Goal: Find specific page/section: Find specific page/section

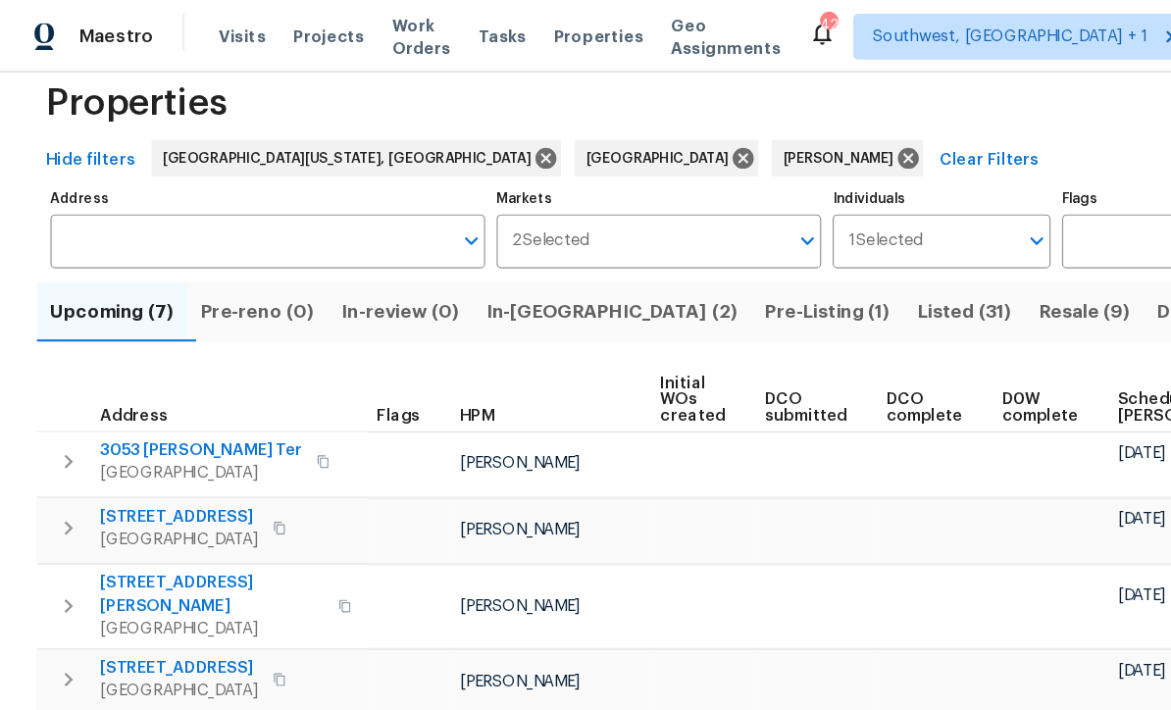
scroll to position [32, 0]
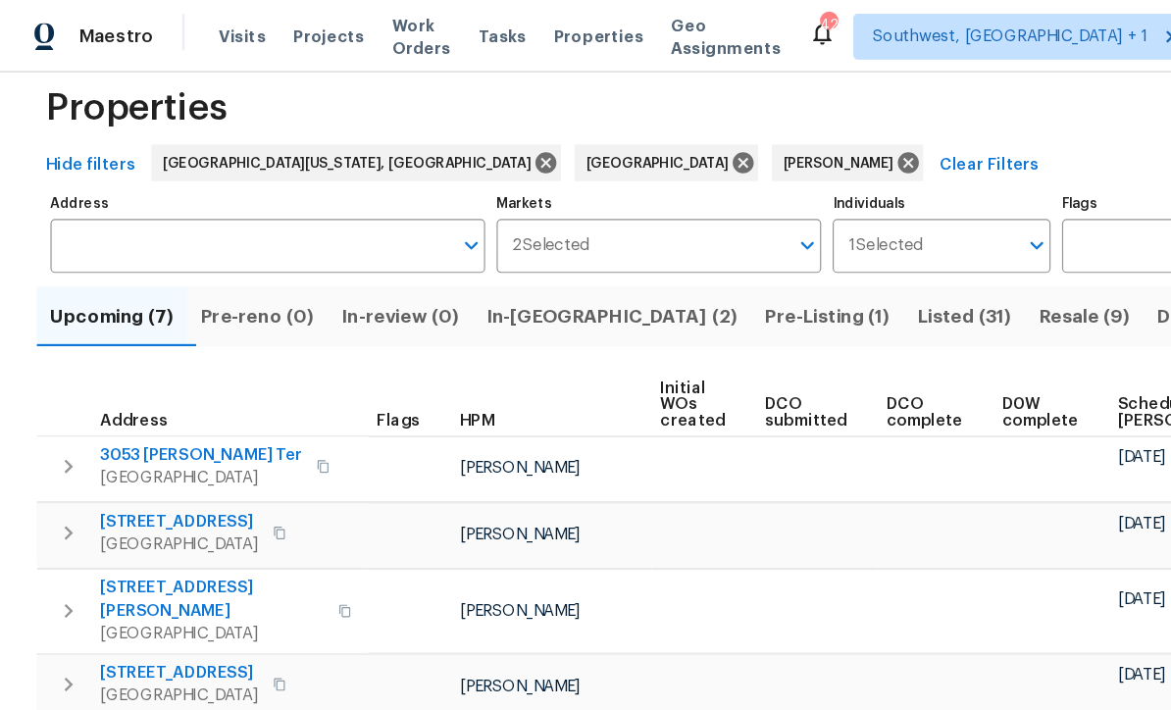
click at [803, 189] on input "Individuals" at bounding box center [828, 210] width 78 height 46
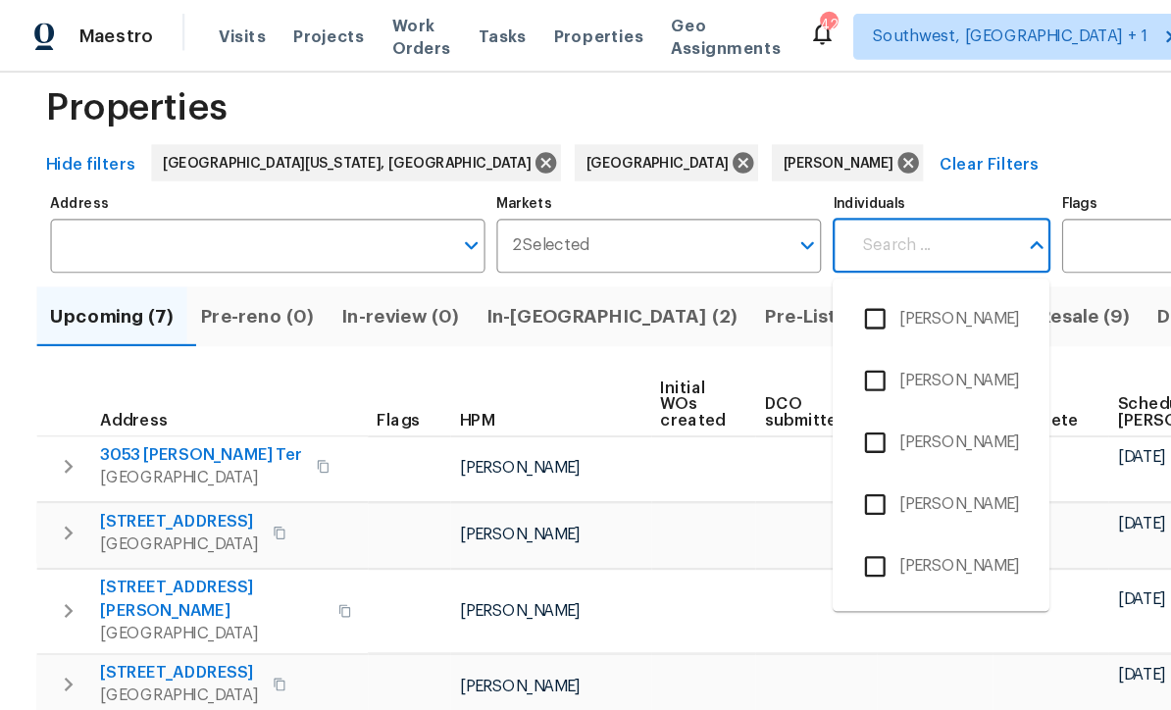
scroll to position [20, 0]
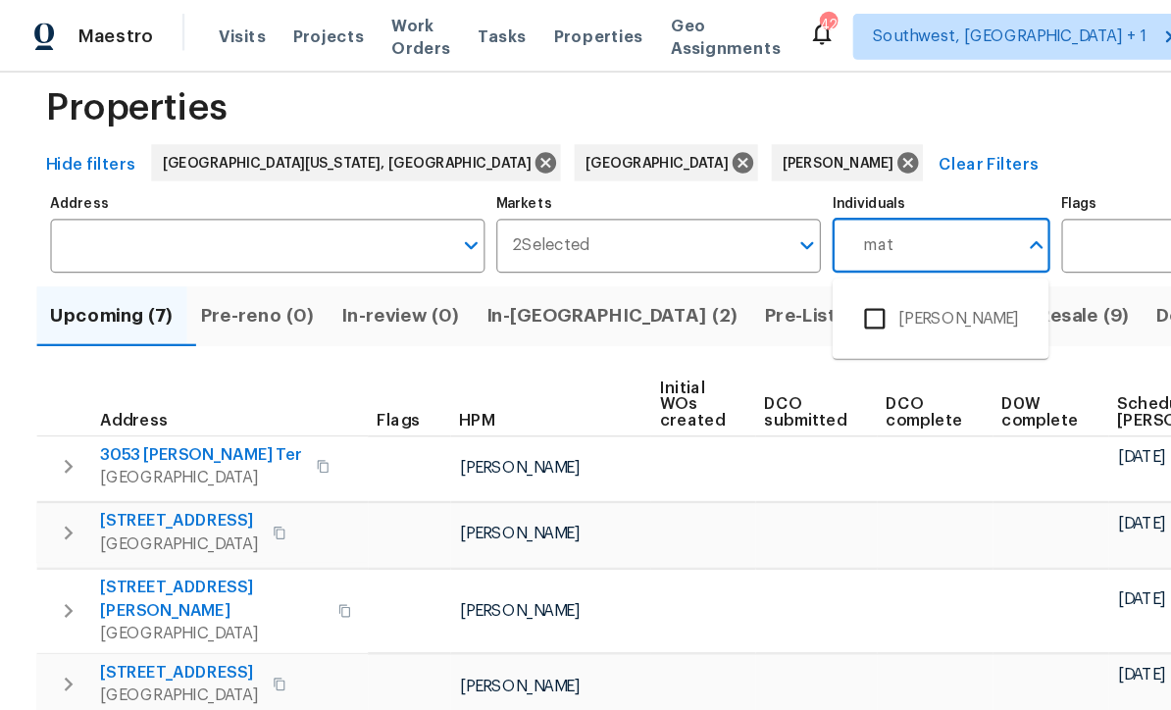
type input "mat"
click at [759, 259] on input "checkbox" at bounding box center [747, 272] width 41 height 41
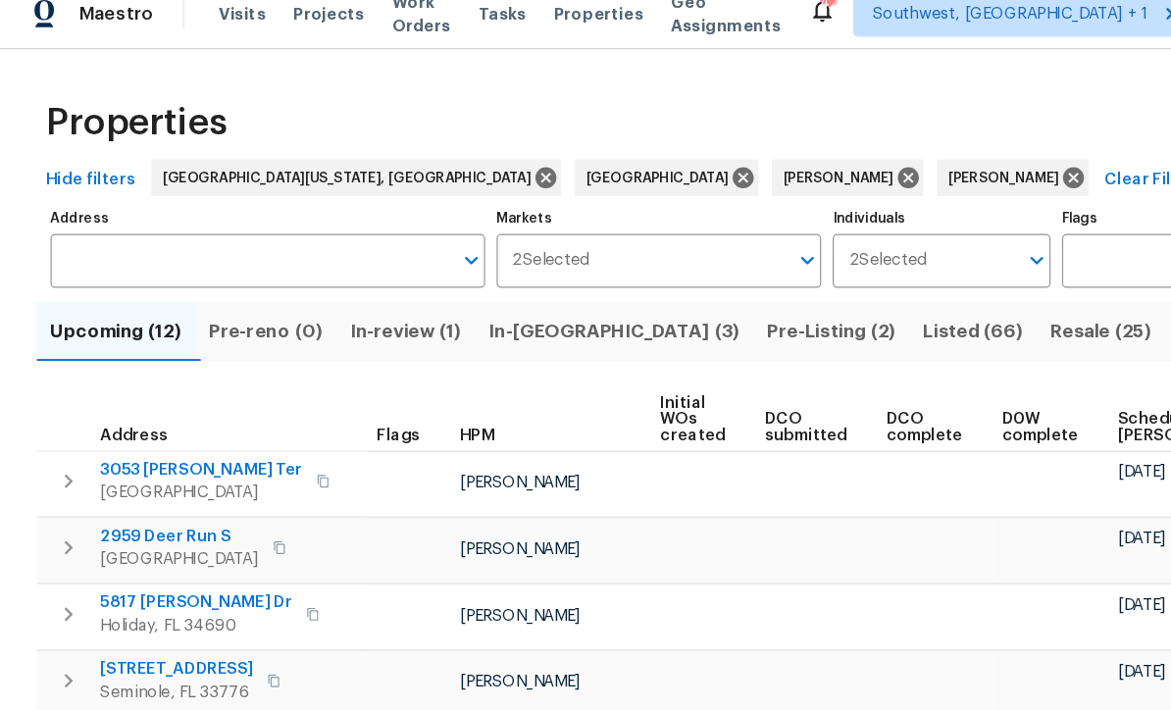
click at [99, 220] on input "Address" at bounding box center [214, 243] width 342 height 46
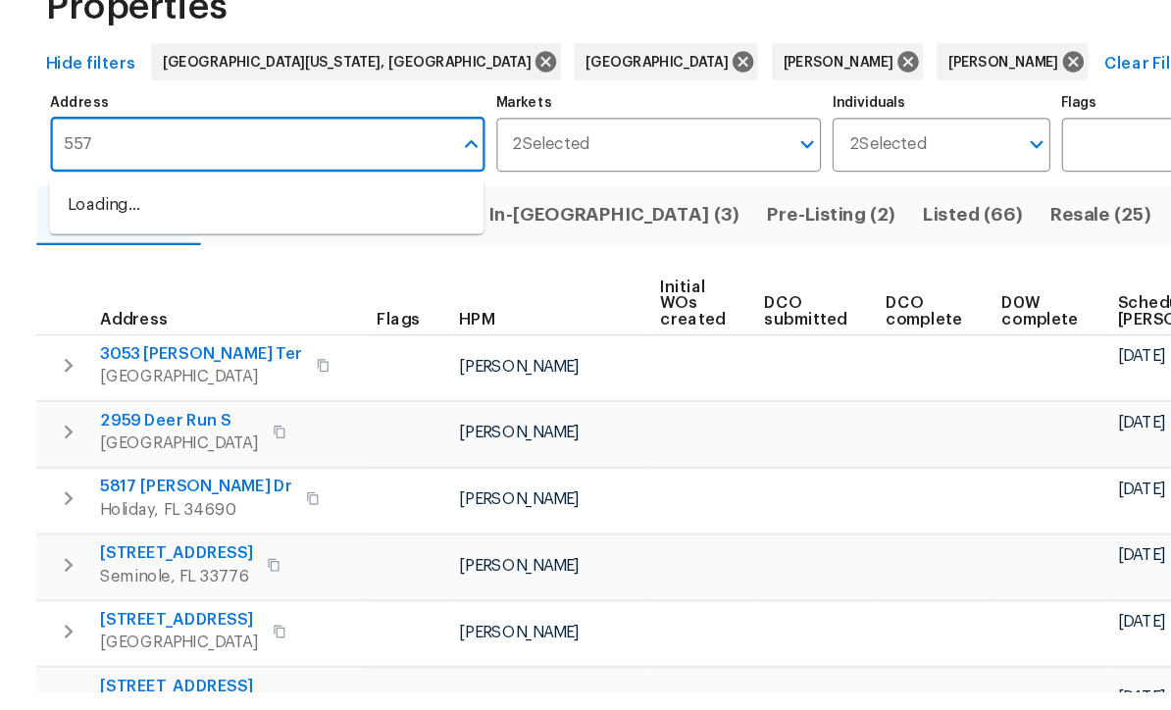
type input "557"
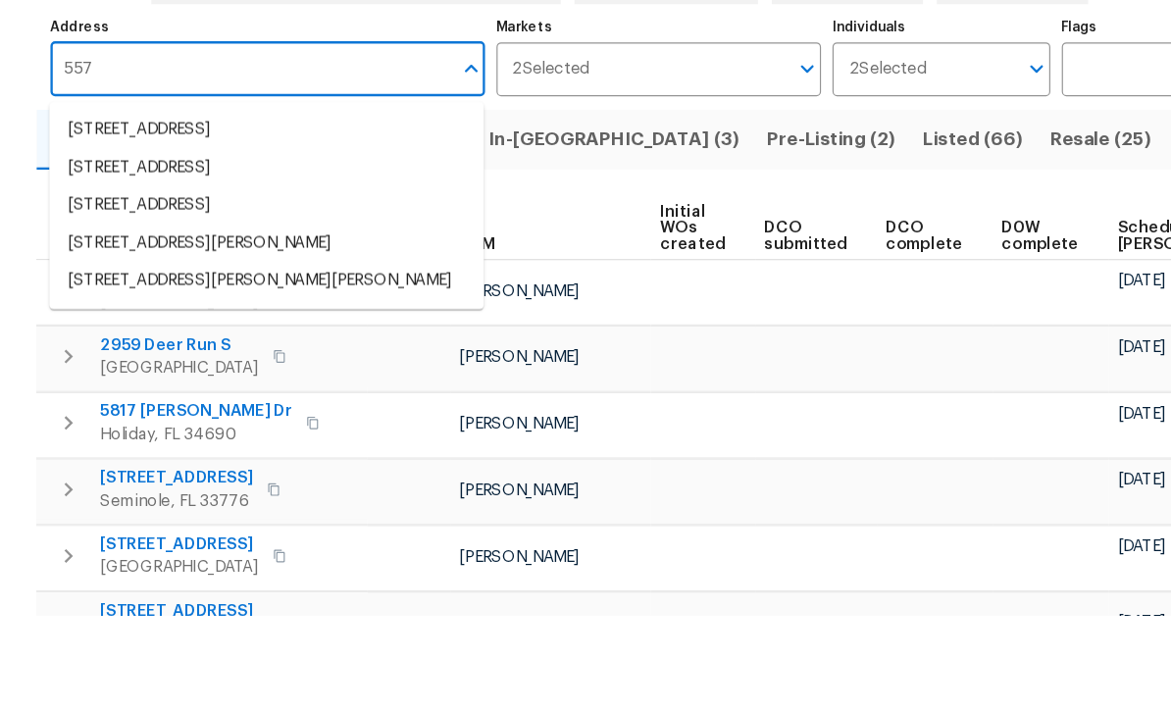
click at [138, 343] on li "557 Pinellas Bayway S Apt 111 Saint Petersburg FL 33715" at bounding box center [228, 359] width 372 height 32
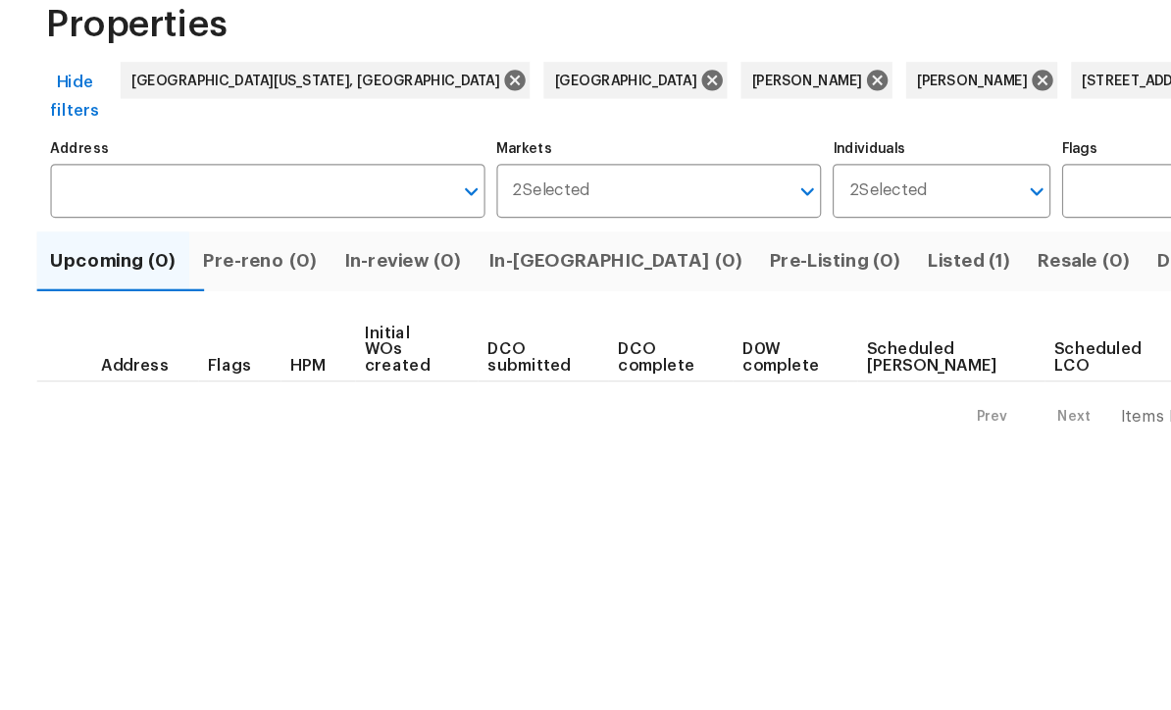
type input "557 Pinellas Bayway S Apt 111 Saint Petersburg FL 33715"
click at [793, 313] on span "Listed (1)" at bounding box center [828, 326] width 71 height 27
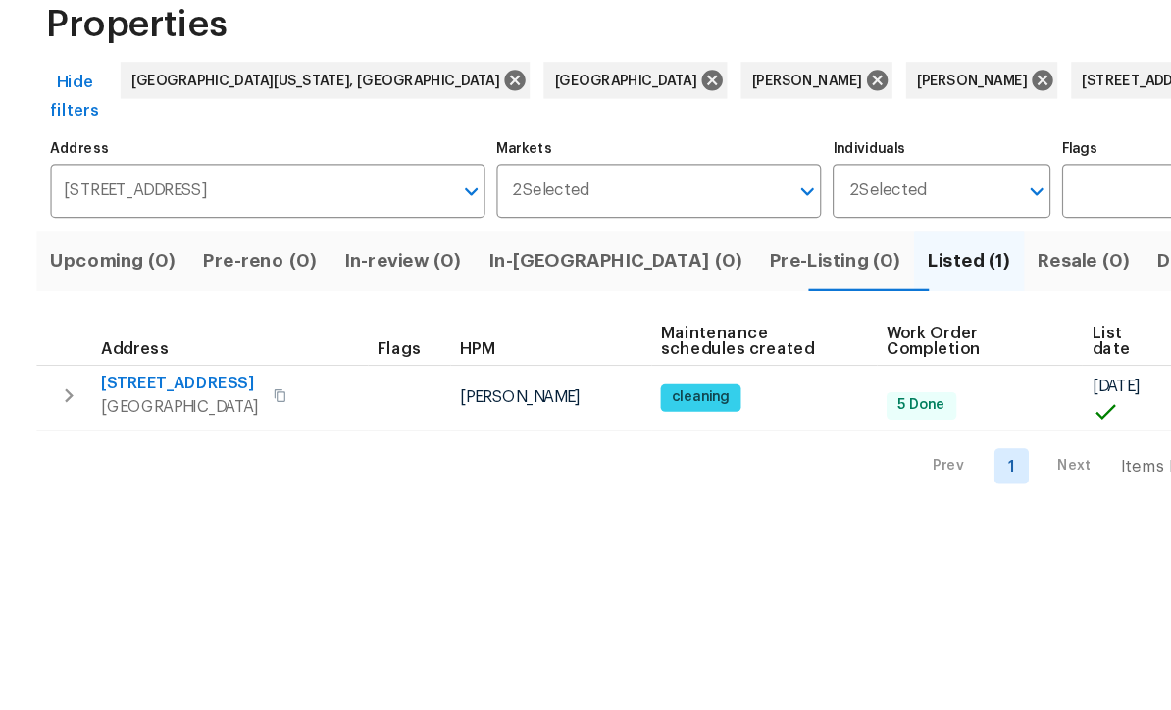
click at [154, 422] on span "[STREET_ADDRESS]" at bounding box center [153, 432] width 135 height 20
click at [90, 243] on input "557 Pinellas Bayway S Apt 111 Saint Petersburg FL 33715" at bounding box center [214, 266] width 342 height 46
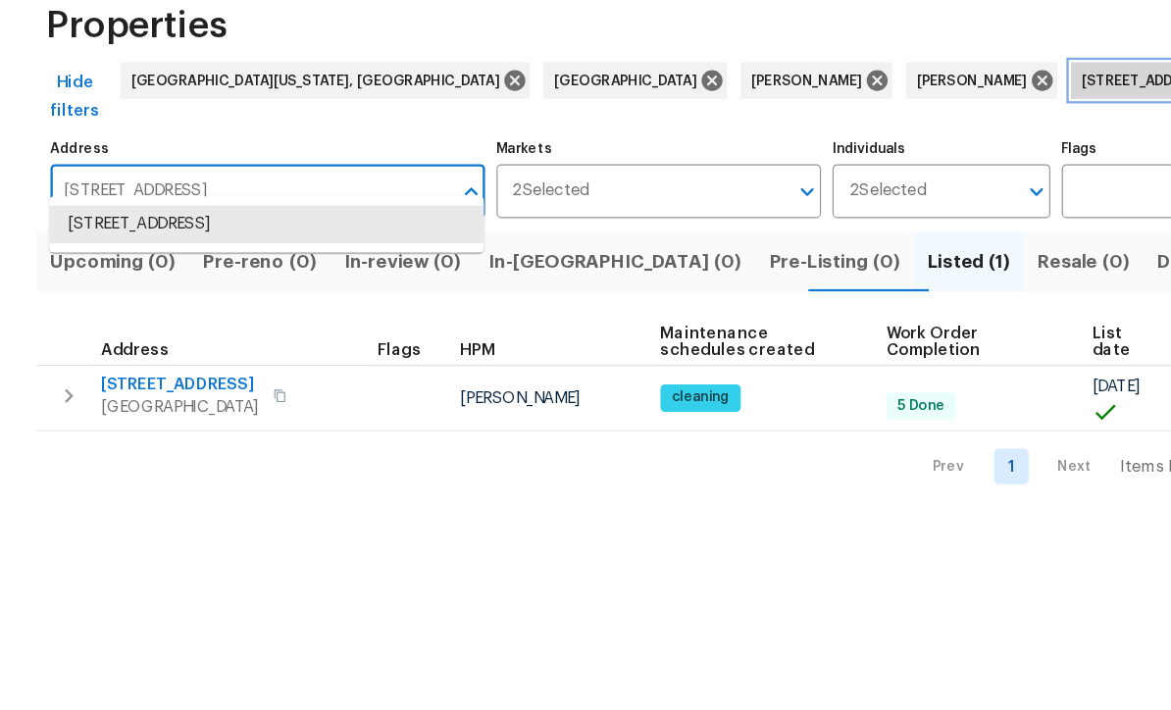
click at [1040, 163] on icon at bounding box center [1049, 172] width 18 height 18
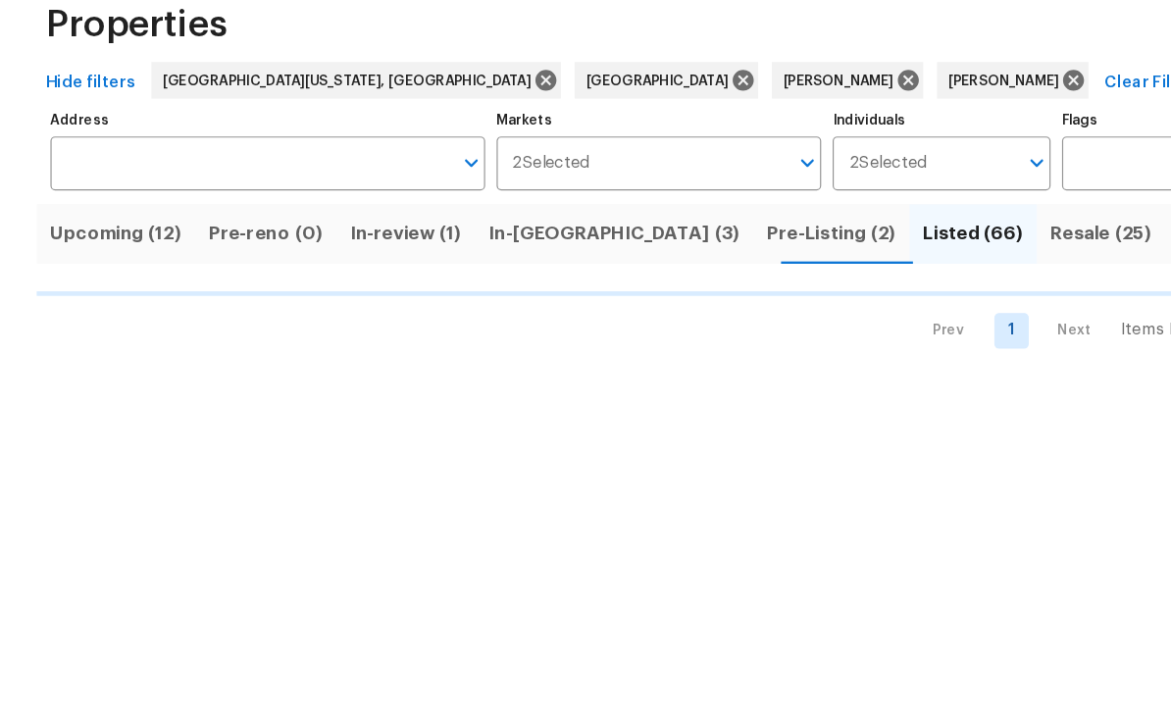
click at [90, 220] on input "Address" at bounding box center [214, 243] width 342 height 46
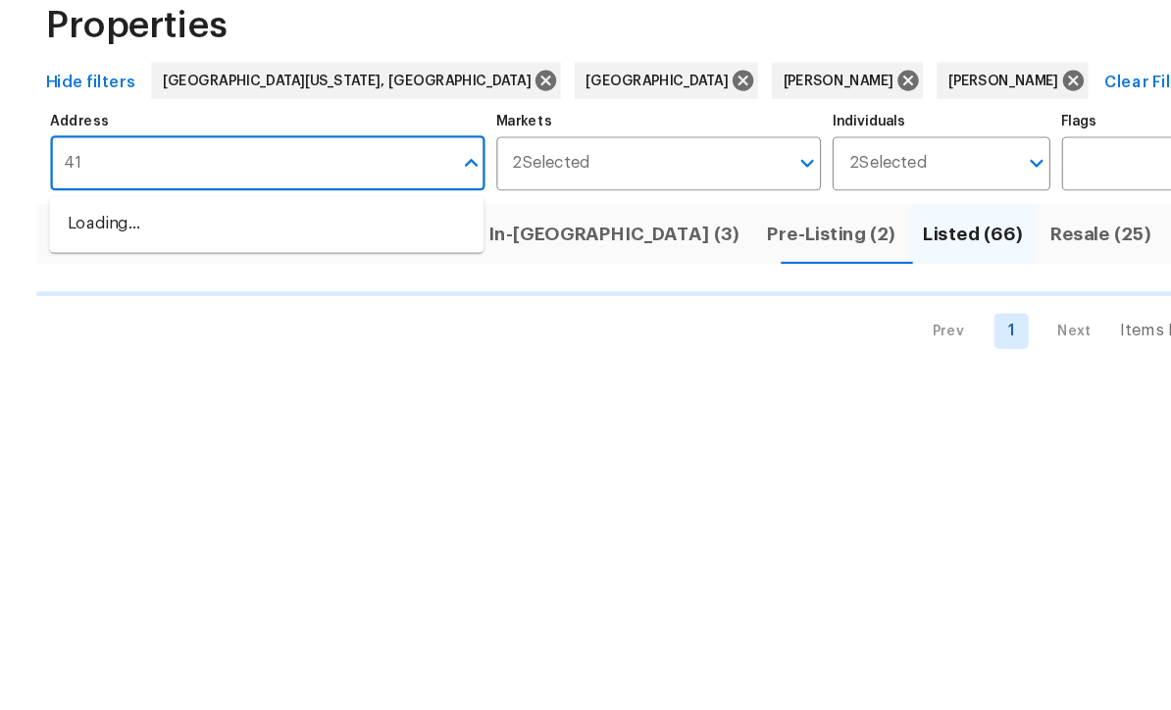
type input "416"
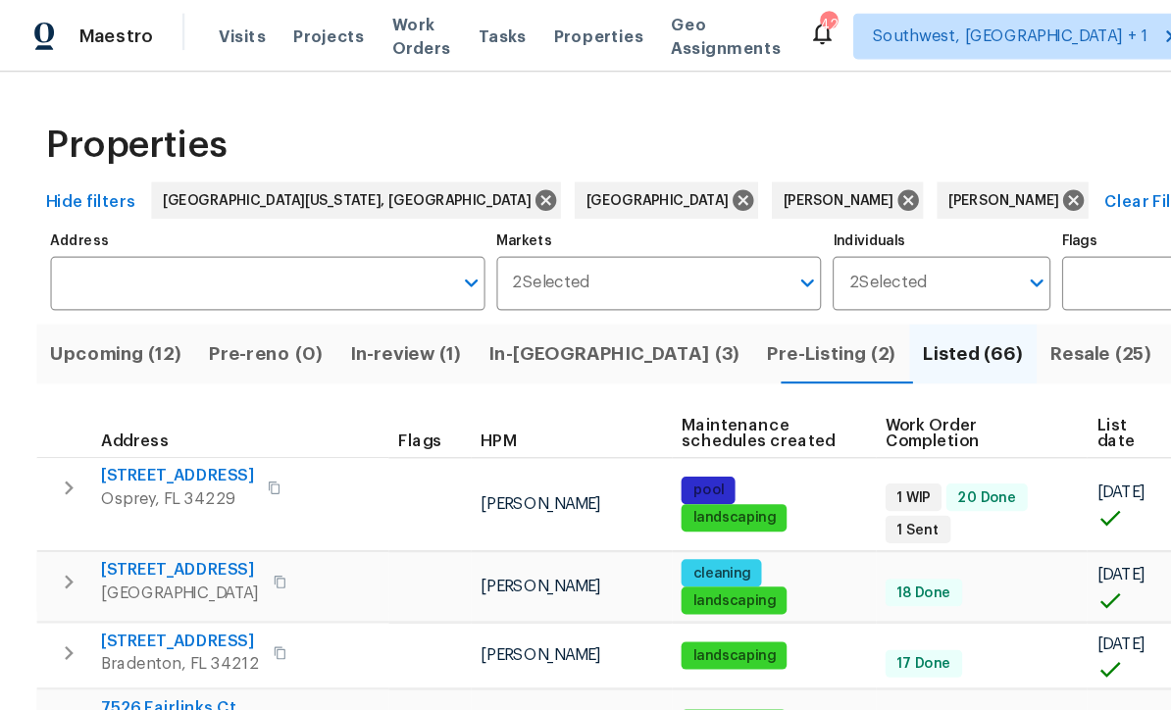
scroll to position [5, 0]
click at [90, 221] on input "Address" at bounding box center [214, 243] width 342 height 46
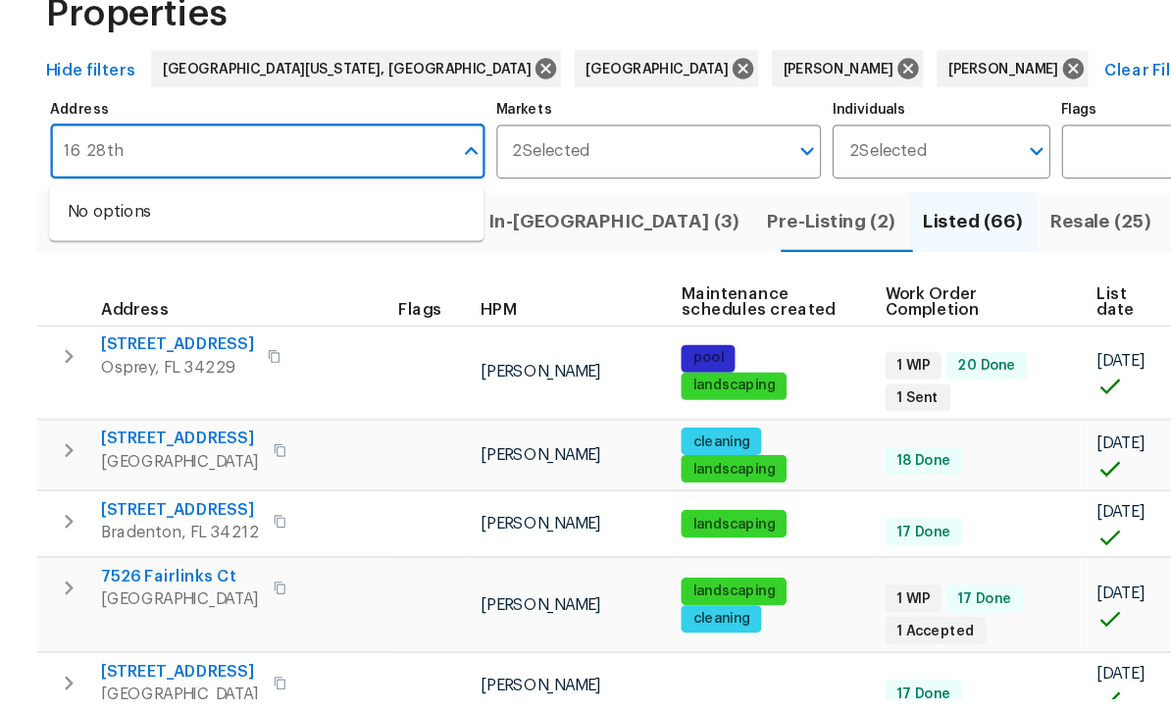
type input "416 28th"
click at [98, 278] on li "416 28th St W Palmetto FL 34221" at bounding box center [228, 294] width 372 height 32
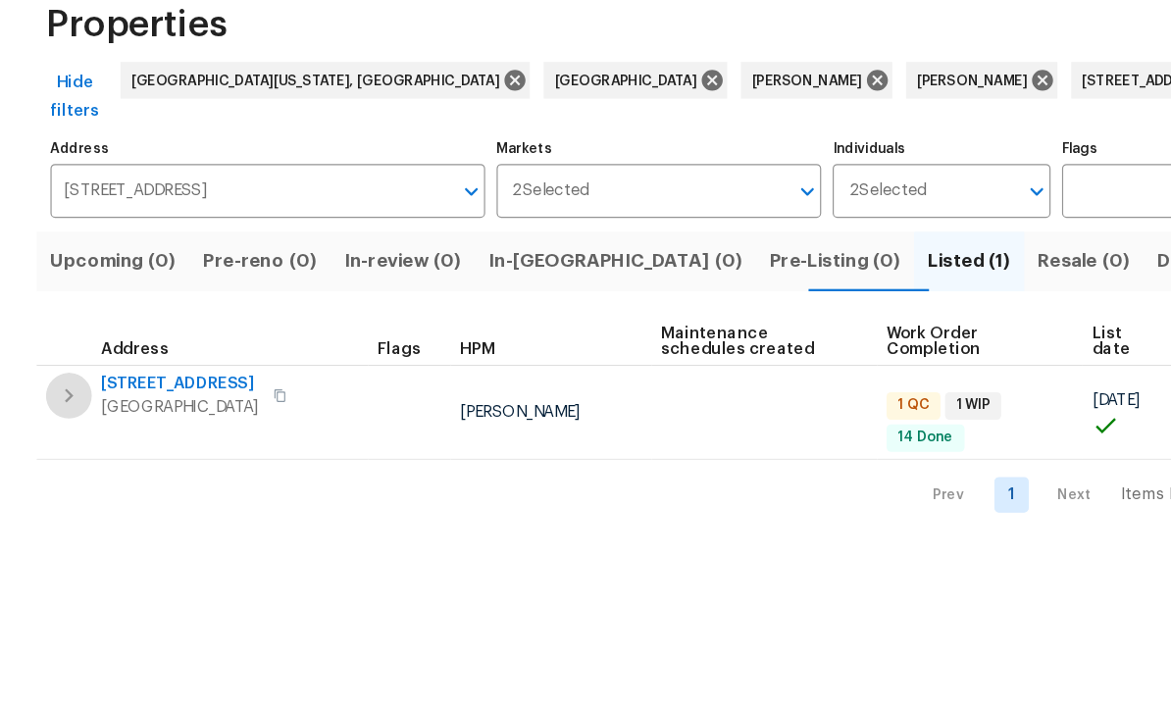
click at [58, 429] on icon "button" at bounding box center [59, 441] width 24 height 24
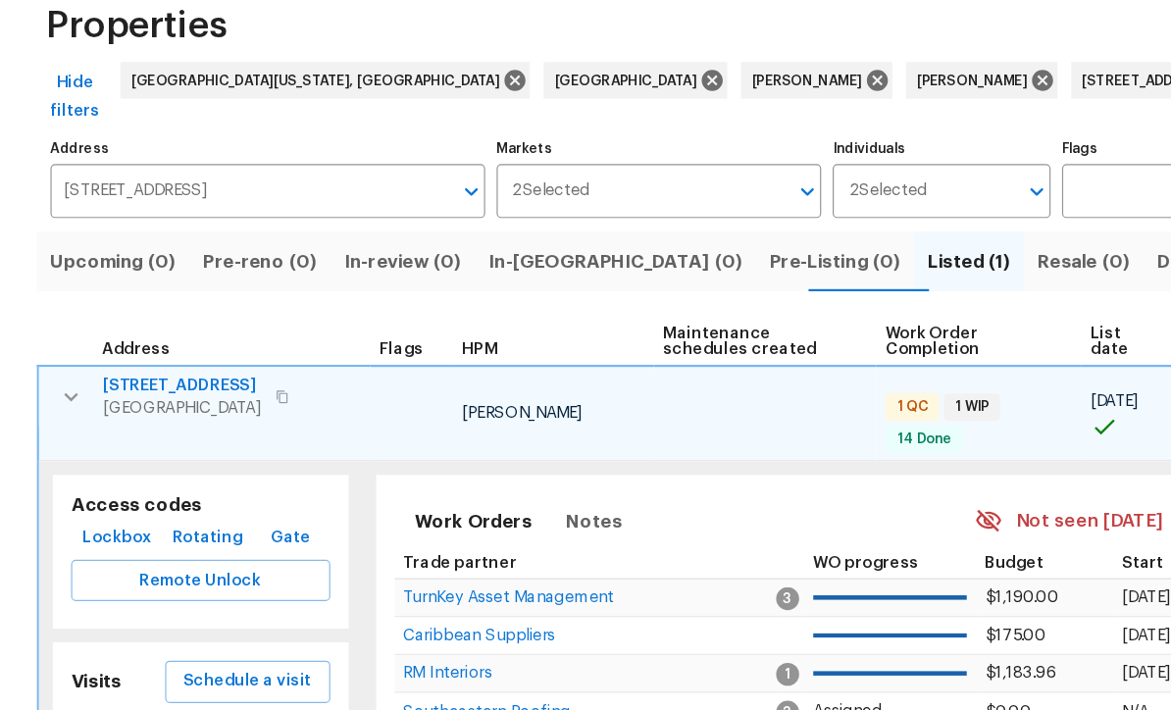
click at [94, 551] on span "Lockbox" at bounding box center [100, 563] width 59 height 25
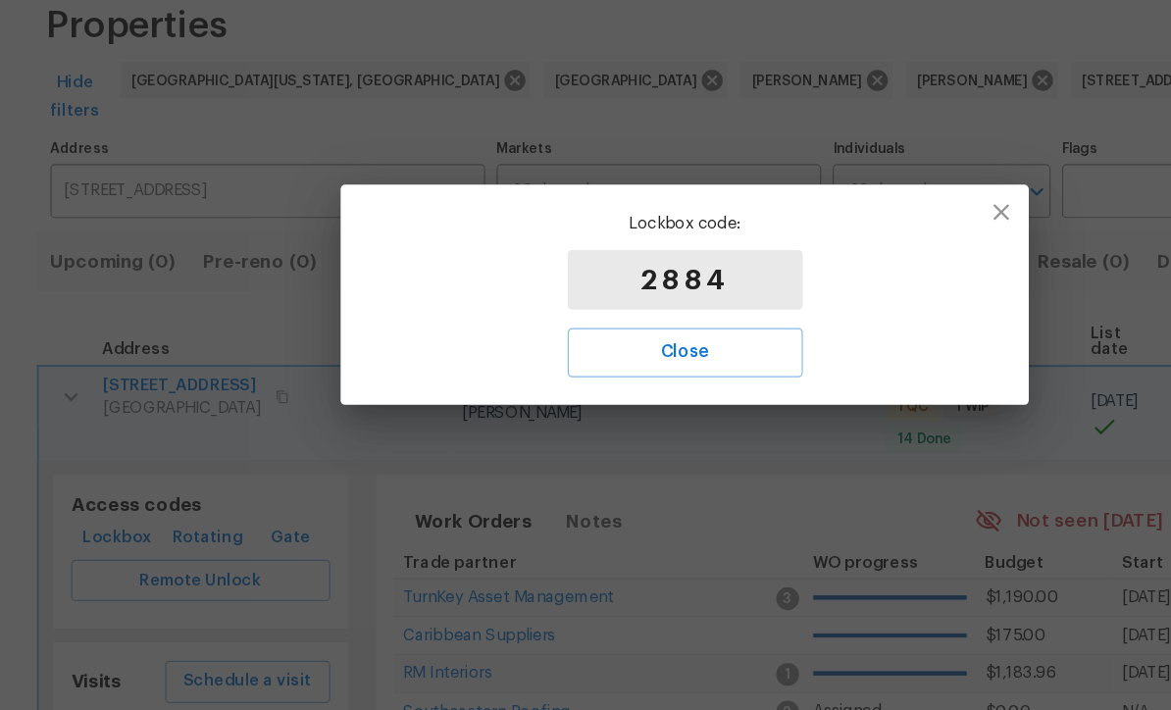
click at [444, 261] on div "Lockbox code: 2884 Close" at bounding box center [585, 354] width 588 height 187
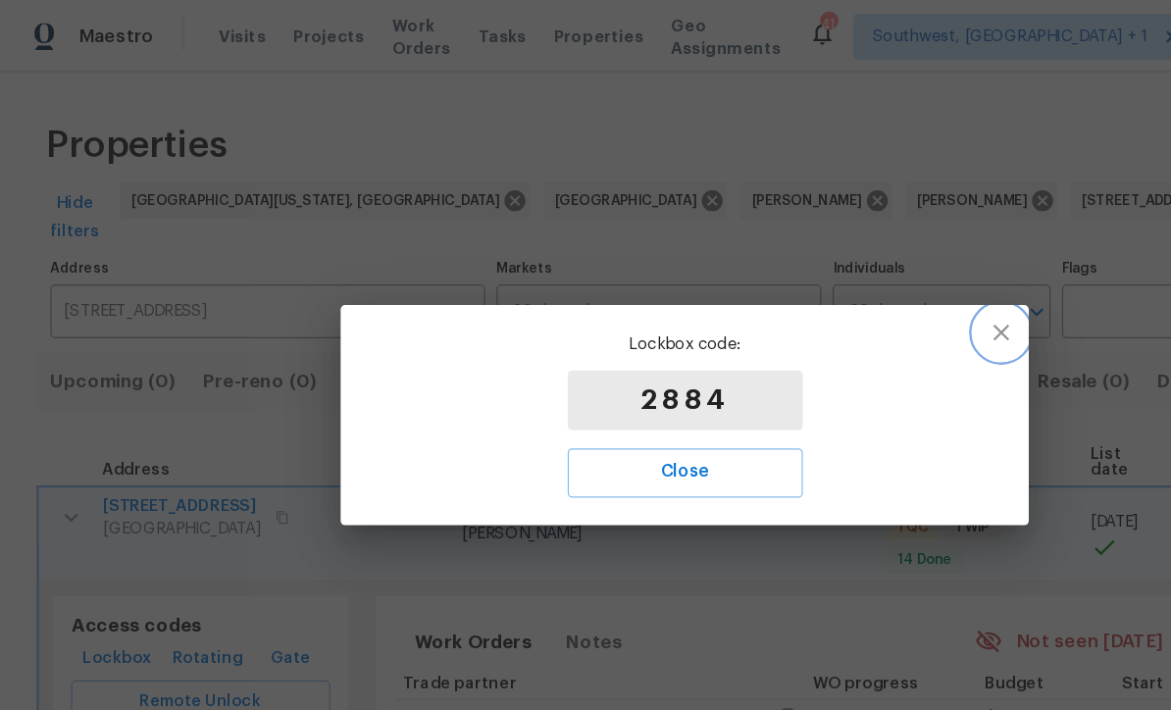
click at [852, 293] on icon "button" at bounding box center [856, 285] width 24 height 24
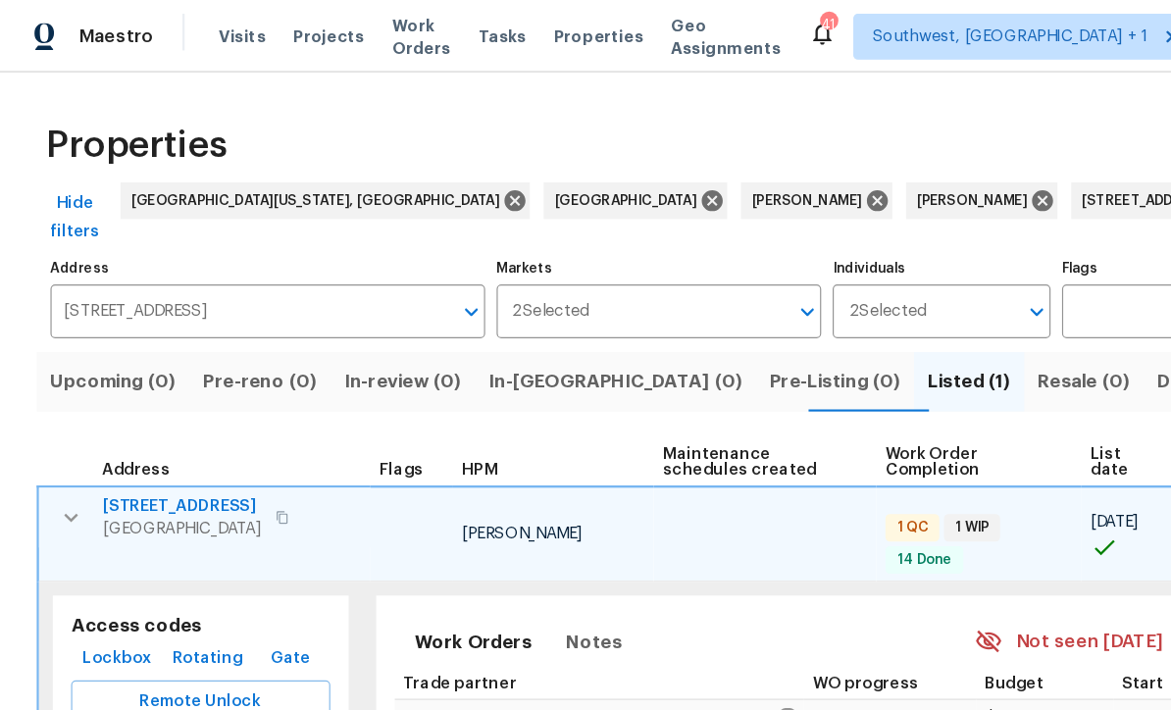
click at [55, 430] on icon "button" at bounding box center [61, 442] width 24 height 24
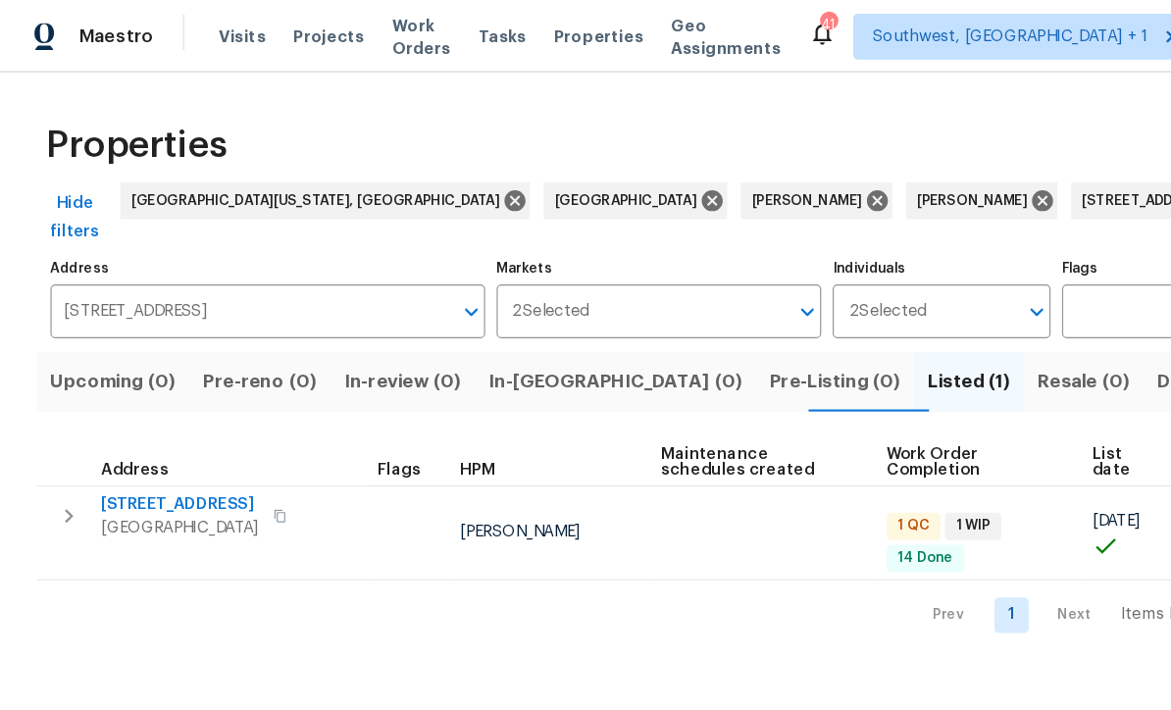
click at [141, 422] on span "416 28th St W" at bounding box center [153, 432] width 135 height 20
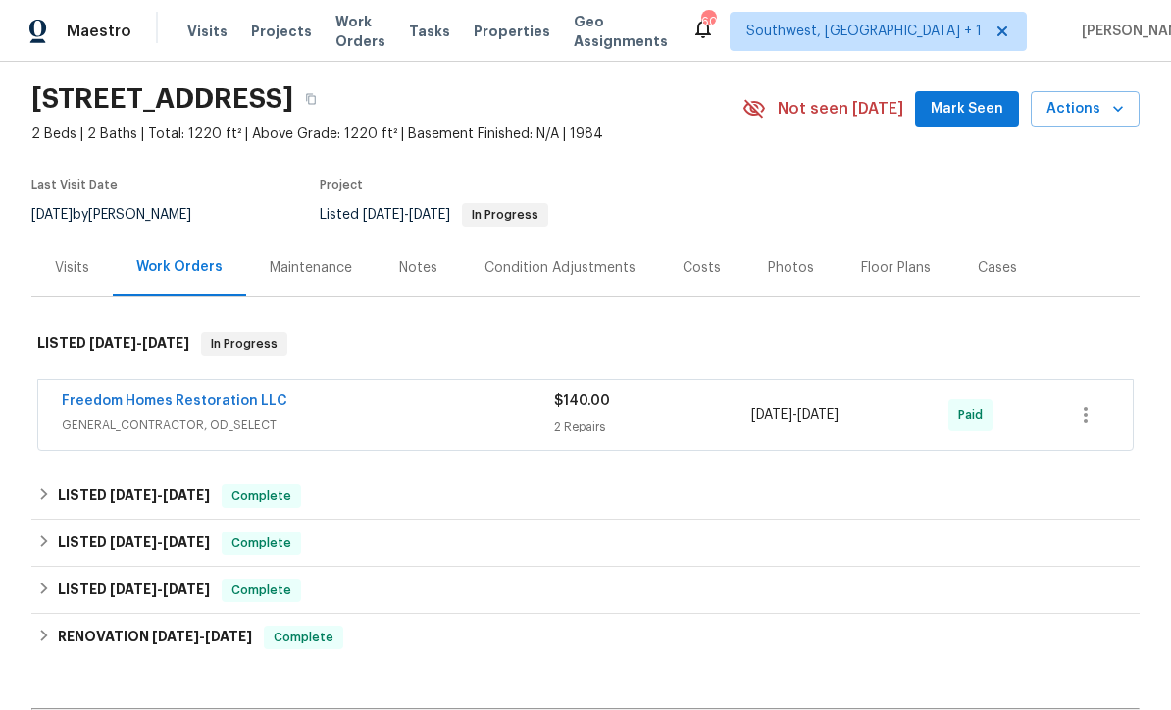
scroll to position [56, 0]
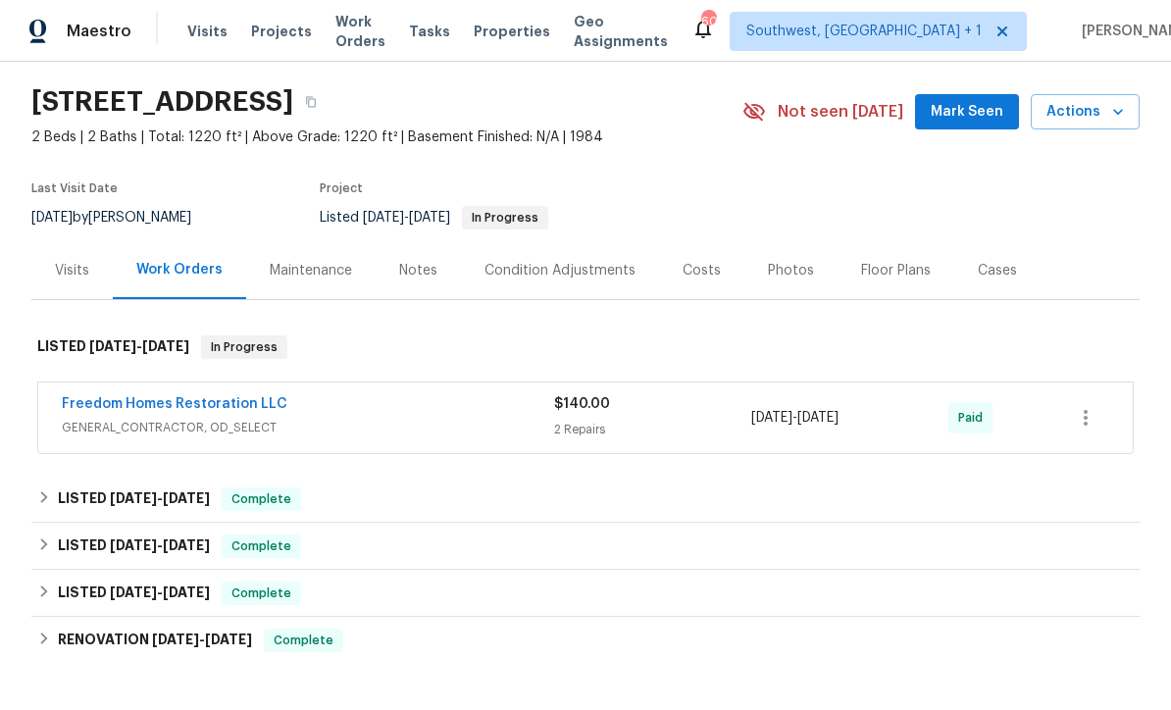
click at [147, 411] on link "Freedom Homes Restoration LLC" at bounding box center [174, 404] width 225 height 14
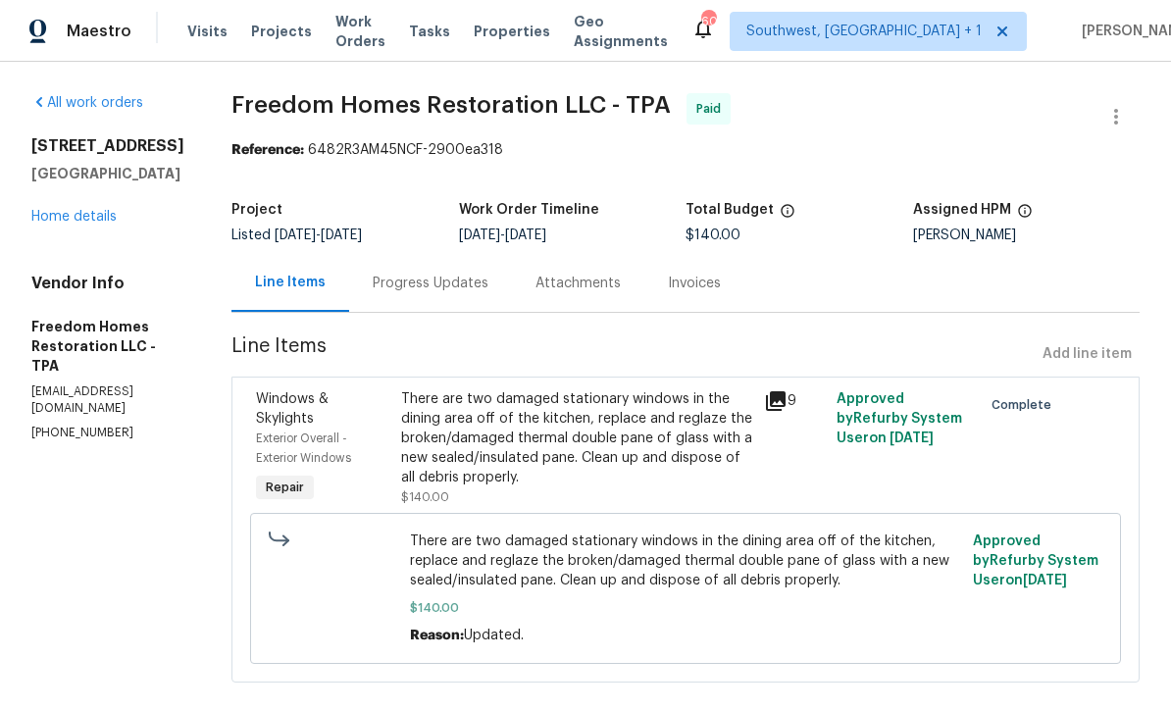
click at [421, 281] on div "Progress Updates" at bounding box center [431, 284] width 116 height 20
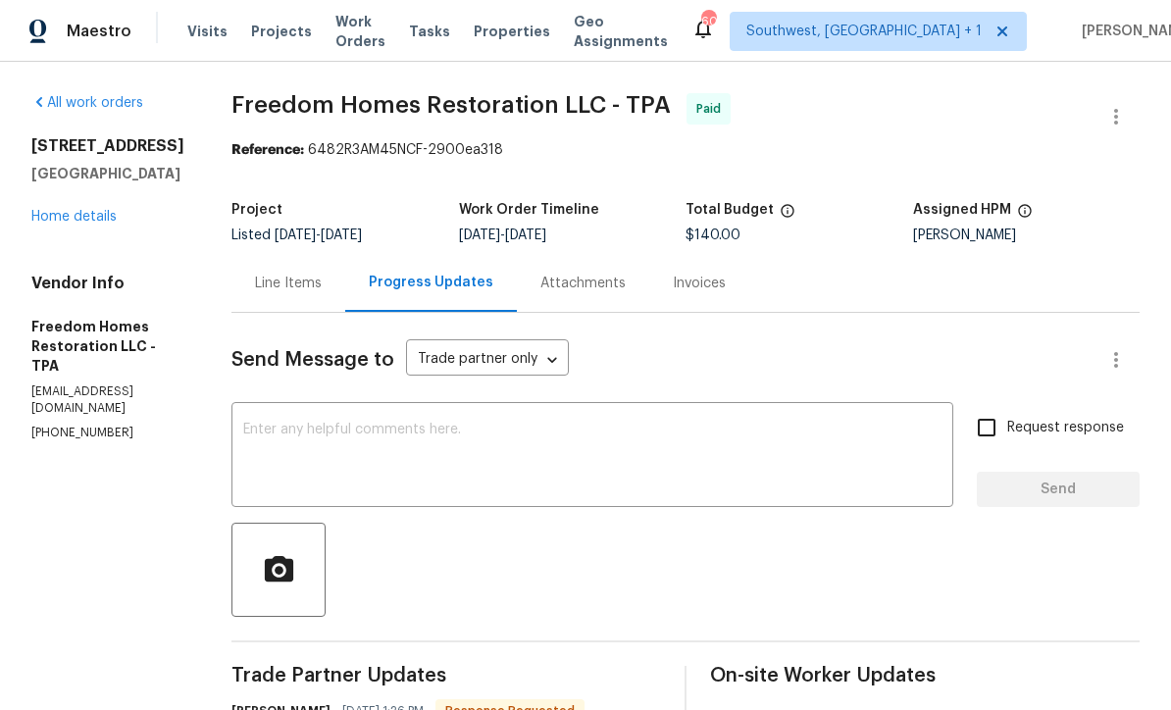
click at [78, 226] on div "[STREET_ADDRESS] Home details" at bounding box center [107, 181] width 153 height 90
click at [58, 224] on link "Home details" at bounding box center [73, 217] width 85 height 14
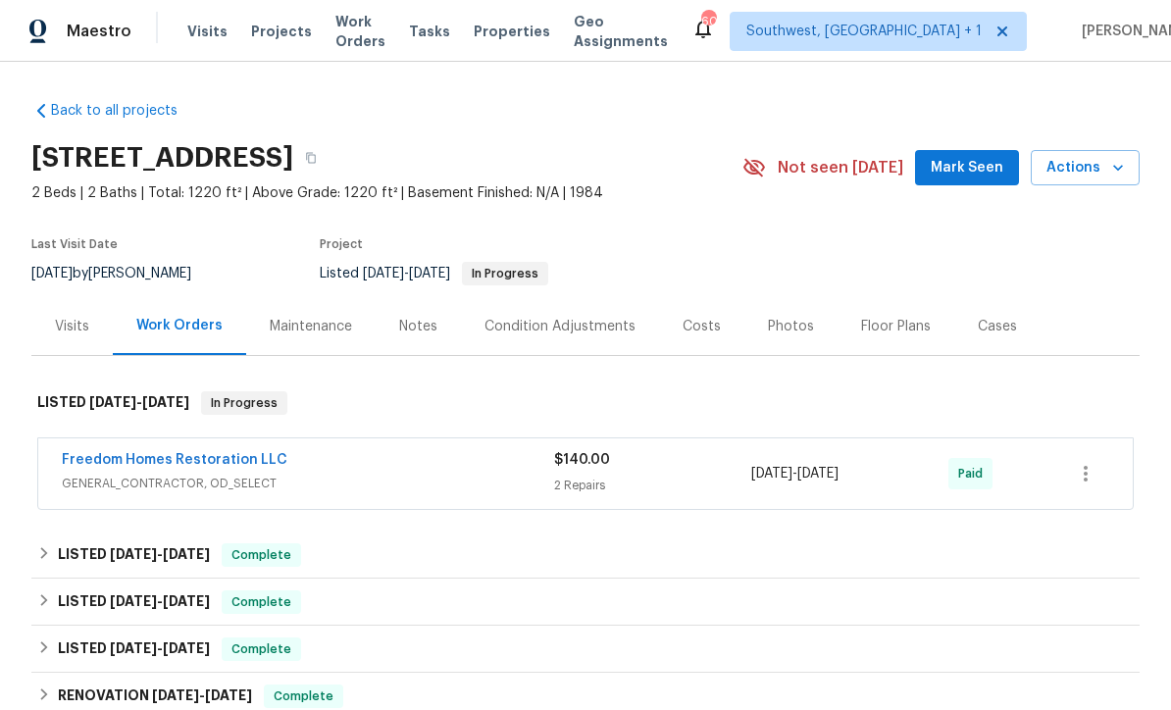
click at [204, 38] on span "Visits" at bounding box center [207, 32] width 40 height 20
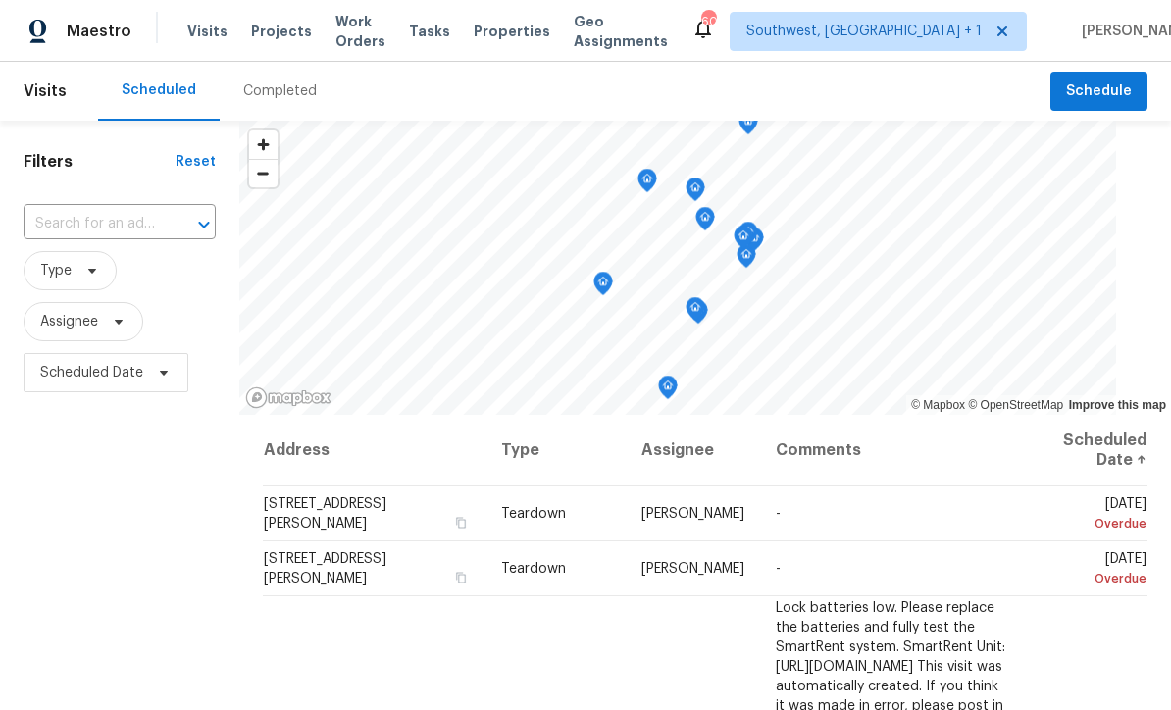
click at [96, 215] on input "text" at bounding box center [92, 224] width 137 height 30
